Goal: Leave review/rating

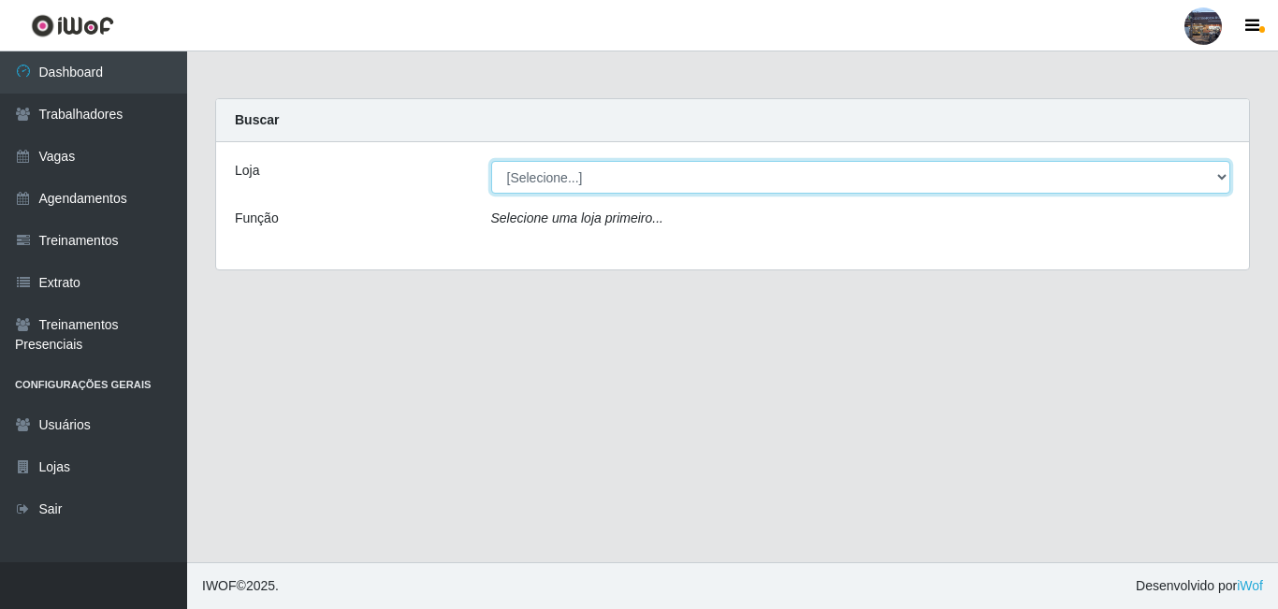
click at [572, 178] on select "[Selecione...] Gostinho da Roça" at bounding box center [861, 177] width 740 height 33
select select "303"
click at [491, 161] on select "[Selecione...] Gostinho da Roça" at bounding box center [861, 177] width 740 height 33
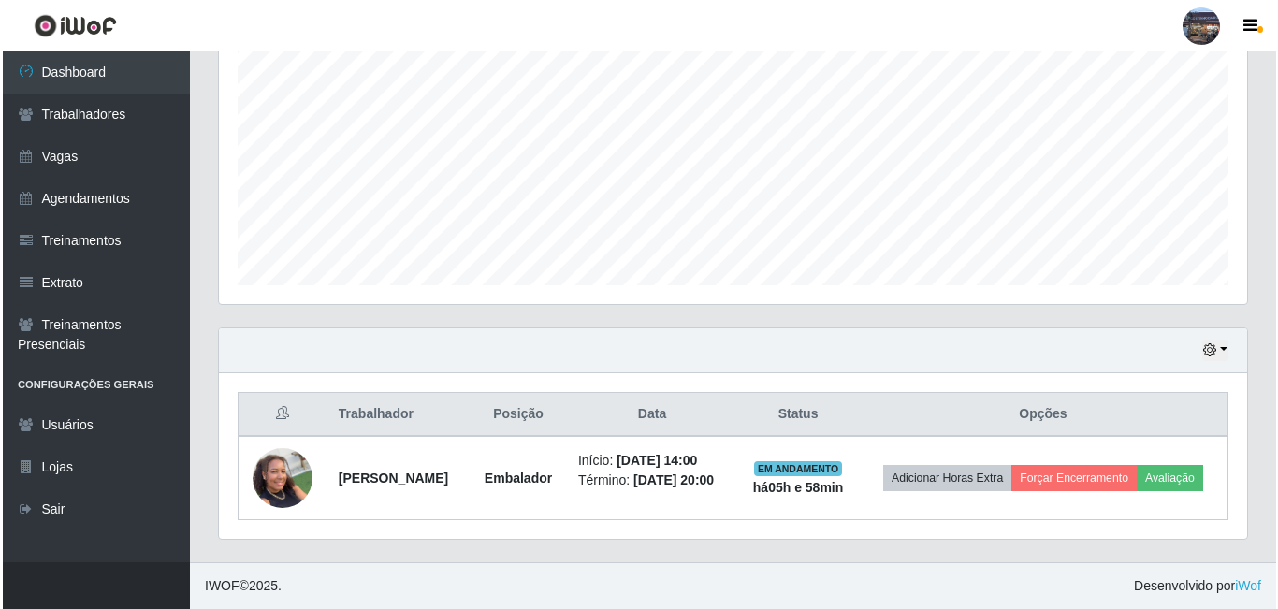
scroll to position [396, 0]
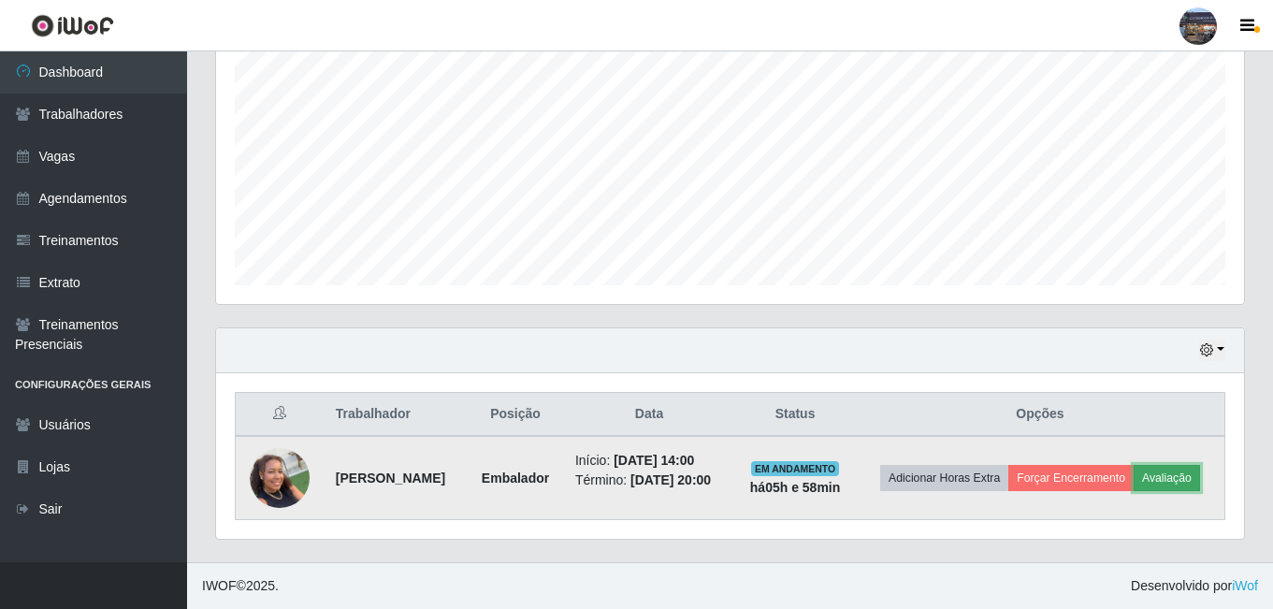
click at [1134, 482] on button "Avaliação" at bounding box center [1167, 478] width 66 height 26
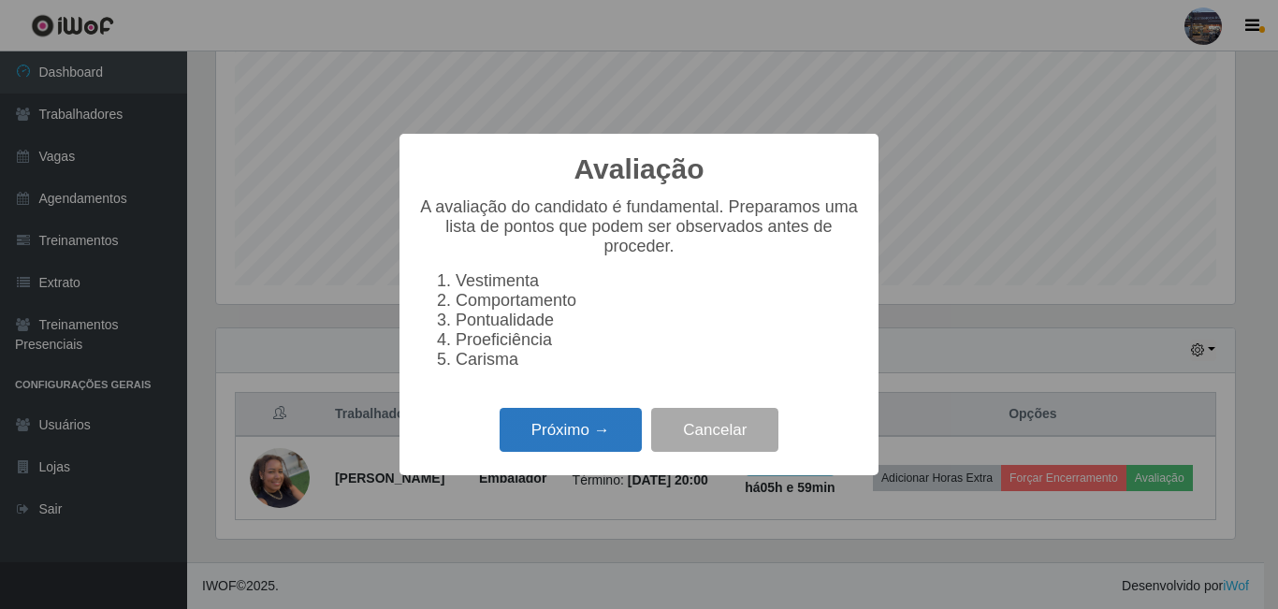
click at [565, 431] on button "Próximo →" at bounding box center [570, 430] width 142 height 44
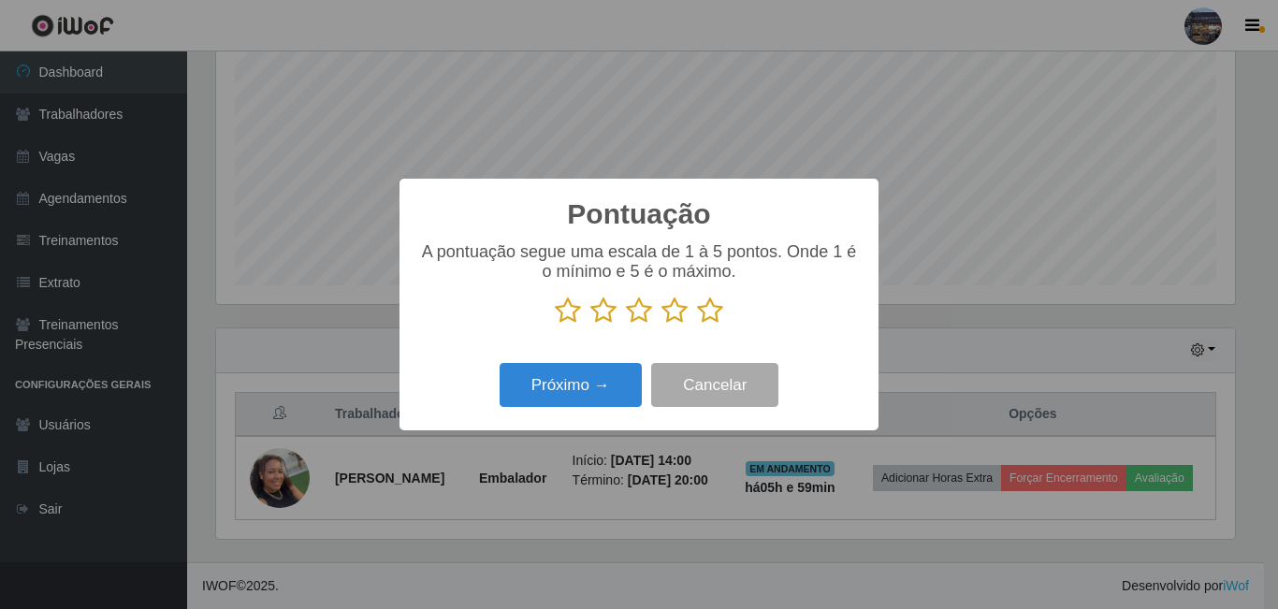
scroll to position [934964, 934334]
click at [673, 316] on icon at bounding box center [674, 311] width 26 height 28
click at [661, 325] on input "radio" at bounding box center [661, 325] width 0 height 0
click at [617, 379] on button "Próximo →" at bounding box center [570, 385] width 142 height 44
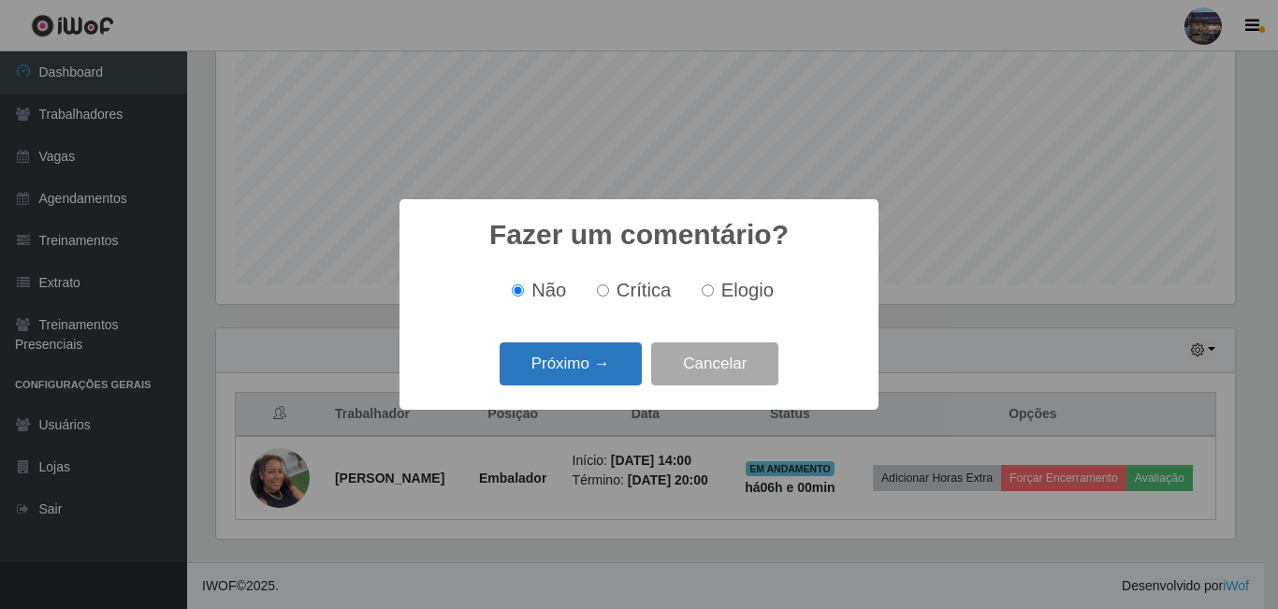
click at [598, 354] on button "Próximo →" at bounding box center [570, 364] width 142 height 44
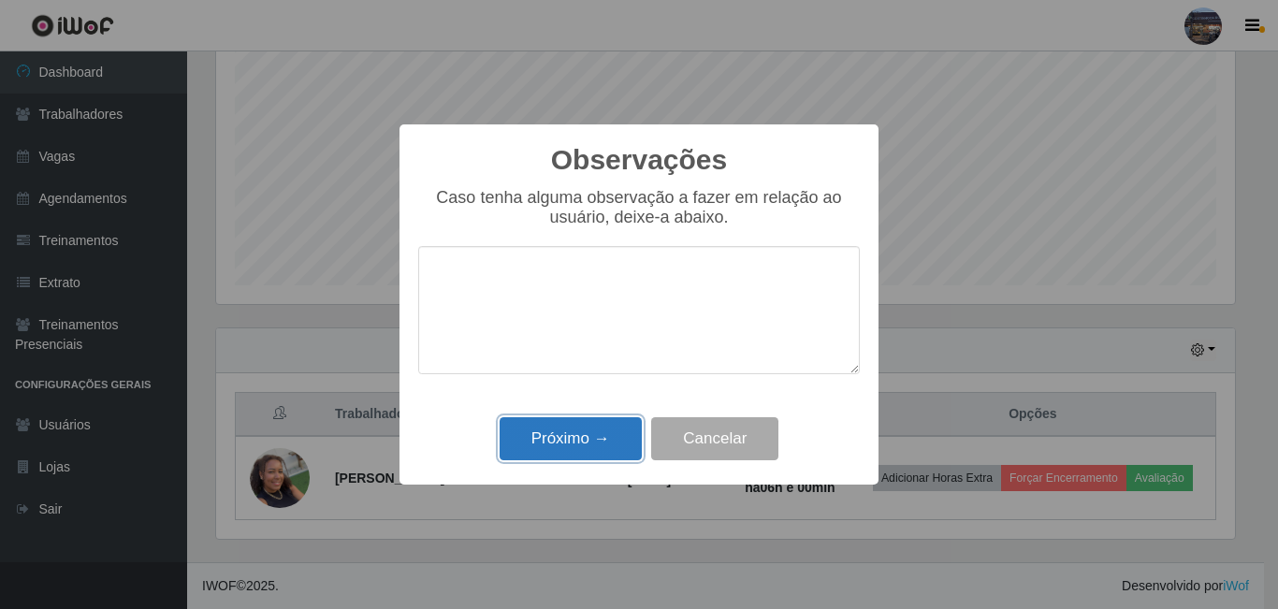
click at [595, 427] on button "Próximo →" at bounding box center [570, 439] width 142 height 44
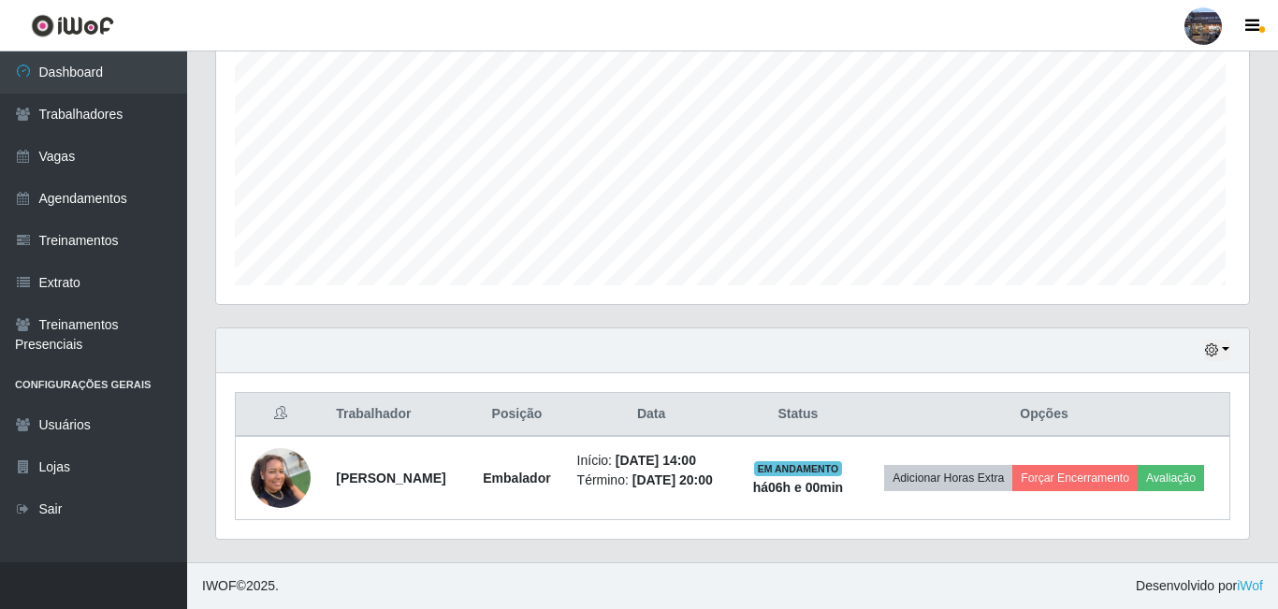
scroll to position [388, 1028]
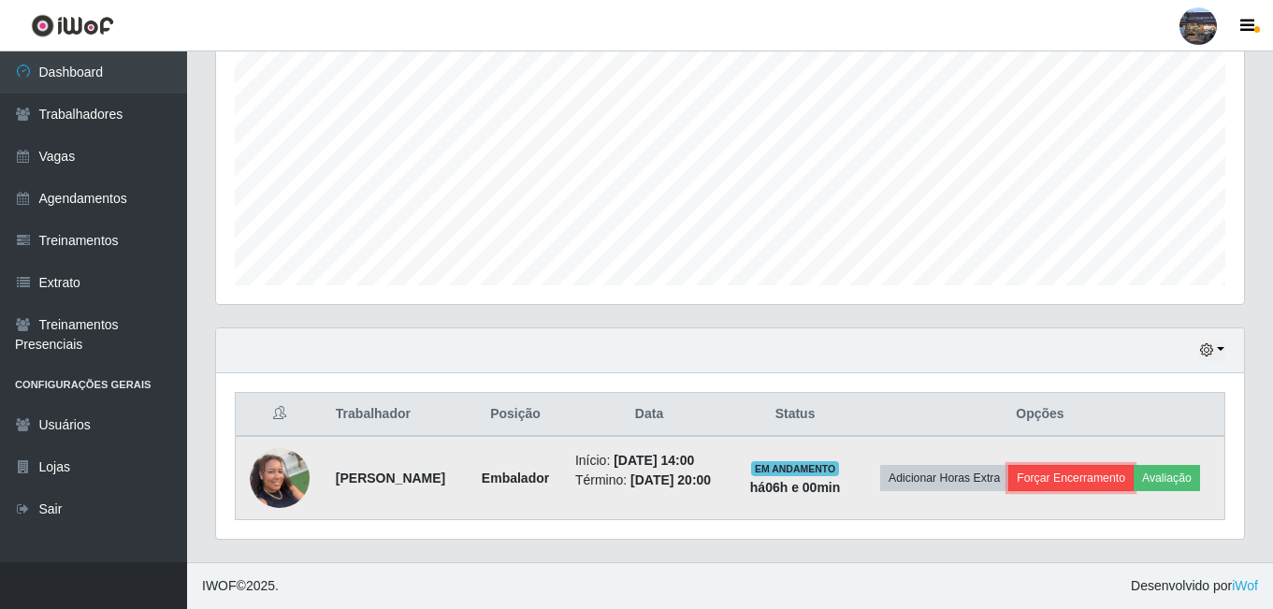
click at [1125, 465] on button "Forçar Encerramento" at bounding box center [1070, 478] width 125 height 26
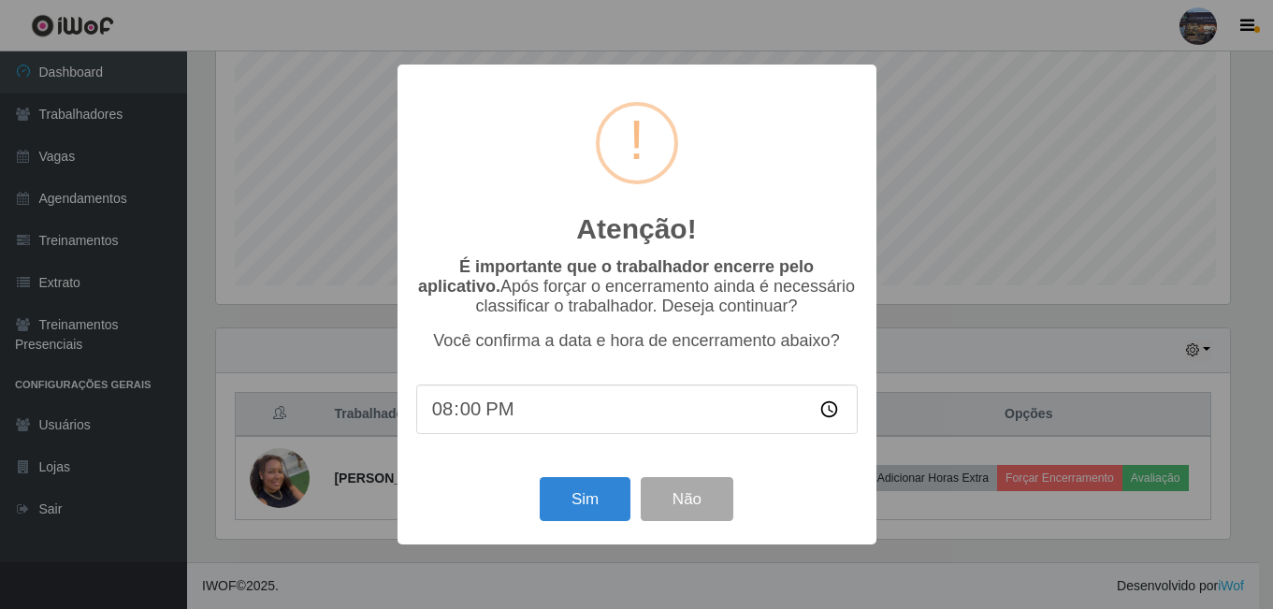
scroll to position [388, 1019]
click at [596, 495] on button "Sim" at bounding box center [587, 499] width 91 height 44
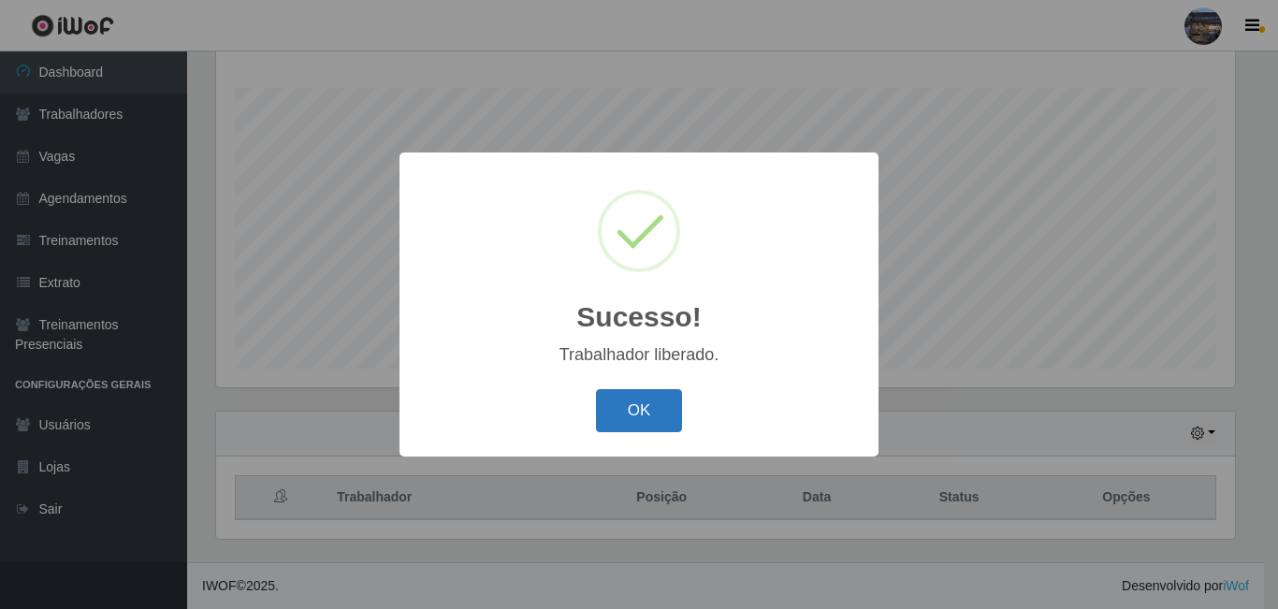
click at [640, 398] on button "OK" at bounding box center [639, 411] width 87 height 44
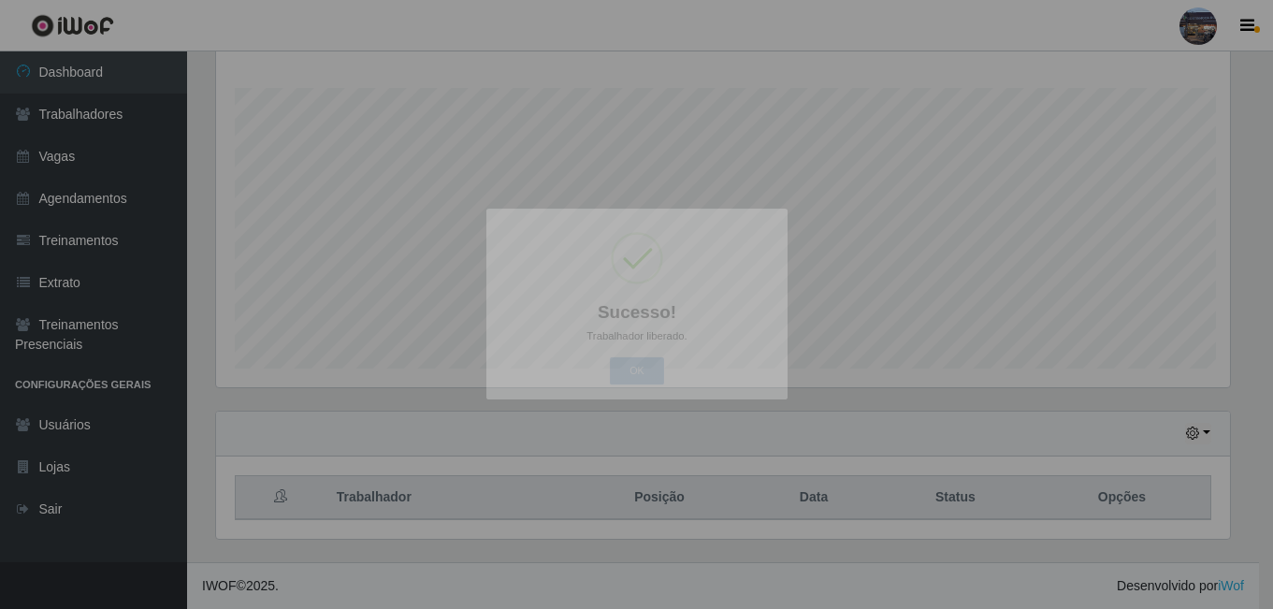
scroll to position [388, 1028]
